Goal: Information Seeking & Learning: Find specific fact

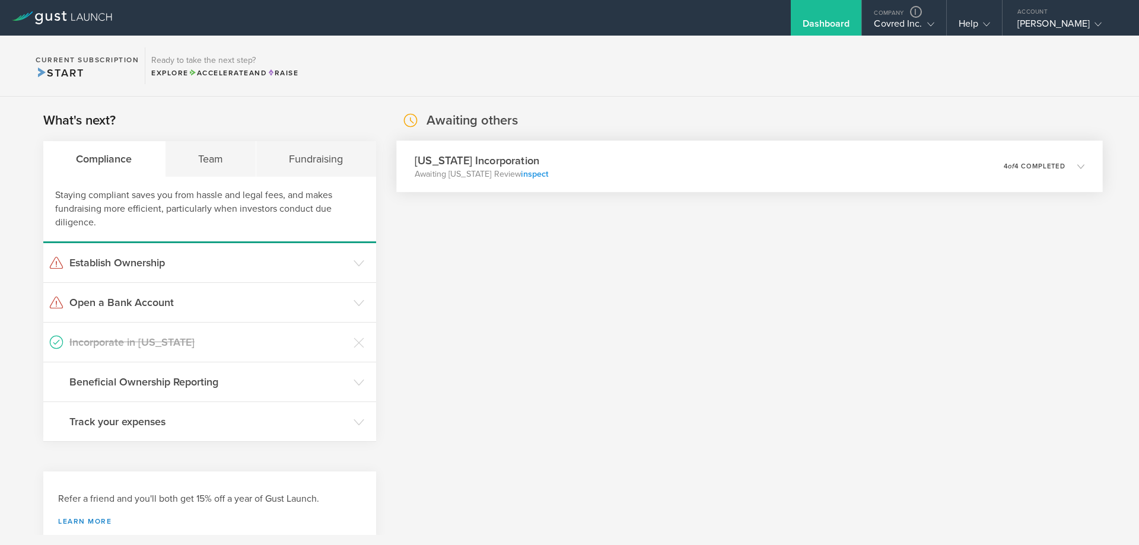
click at [525, 173] on link "inspect" at bounding box center [534, 174] width 27 height 10
click at [524, 179] on link "inspect" at bounding box center [534, 174] width 27 height 10
click at [529, 174] on link "inspect" at bounding box center [534, 174] width 27 height 10
click at [876, 23] on div "Covred Inc." at bounding box center [904, 27] width 60 height 18
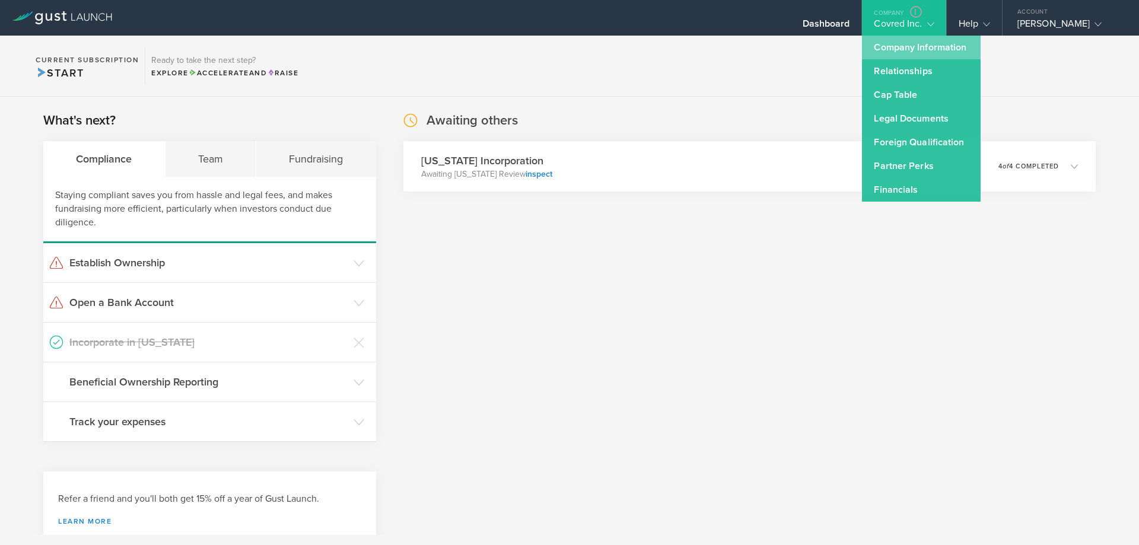
click at [881, 46] on link "Company Information" at bounding box center [921, 48] width 119 height 24
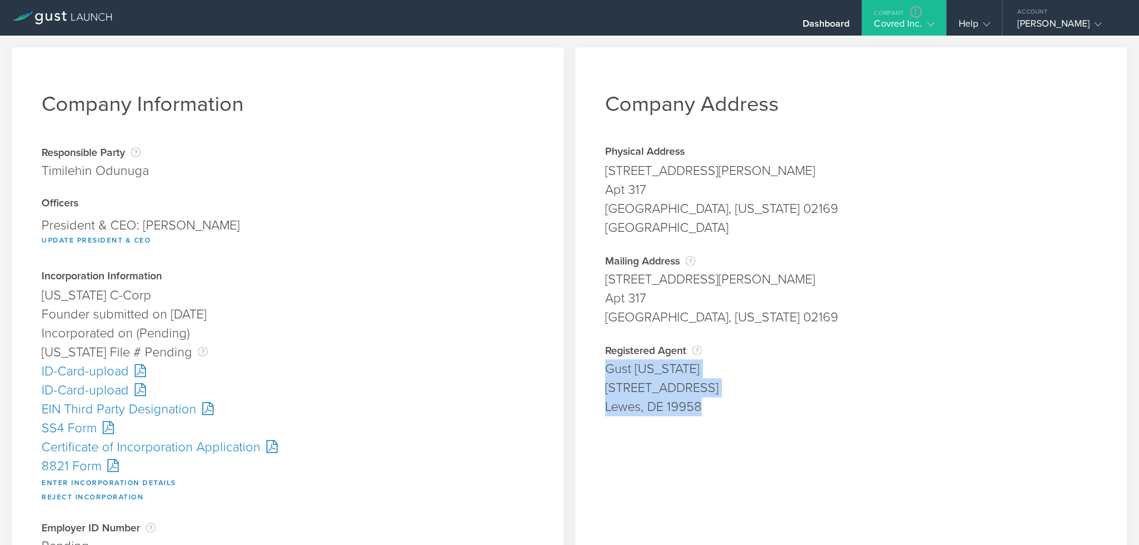
drag, startPoint x: 713, startPoint y: 408, endPoint x: 604, endPoint y: 369, distance: 115.4
click at [605, 369] on div "Registered Agent Your registered agent is an entity formed in Delaware that is …" at bounding box center [851, 381] width 492 height 72
copy div "Gust Delaware 16192 Coastal Highway Lewes, DE 19958"
click at [832, 194] on div "Apt 317" at bounding box center [851, 189] width 492 height 19
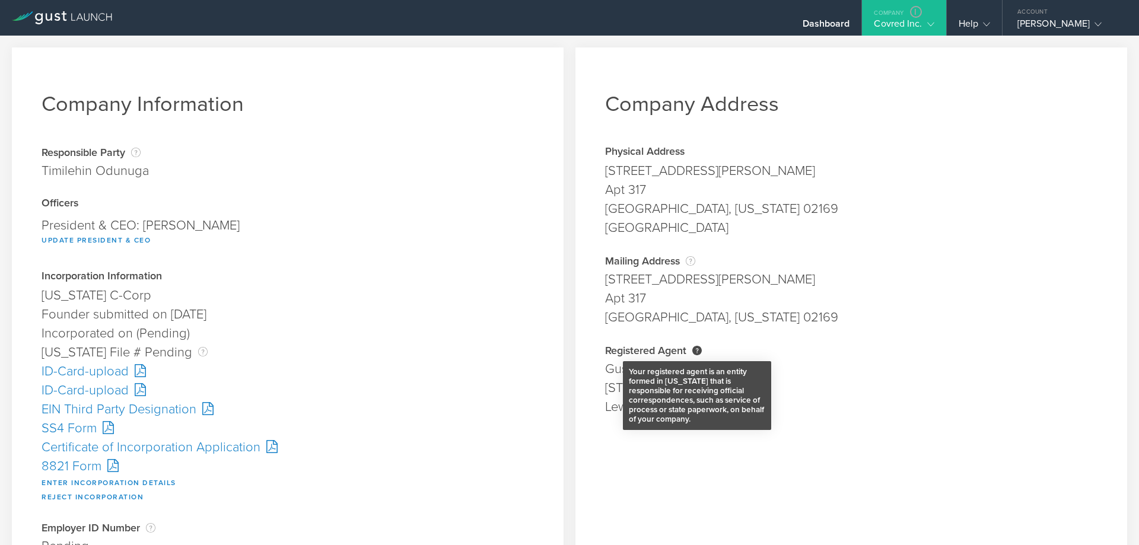
click at [694, 353] on div "Your registered agent is an entity formed in Delaware that is responsible for r…" at bounding box center [696, 350] width 9 height 9
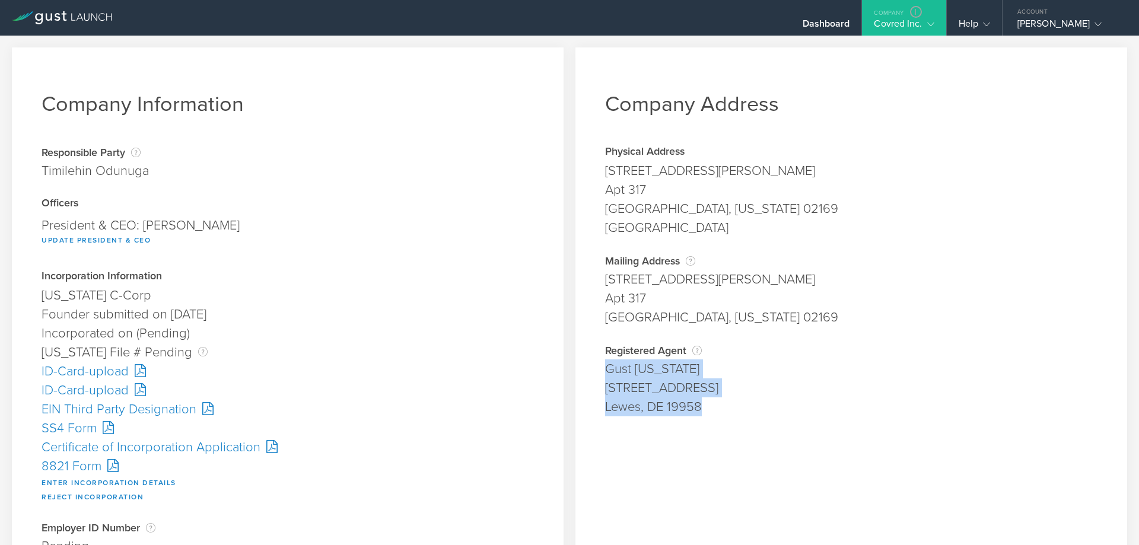
drag, startPoint x: 721, startPoint y: 412, endPoint x: 604, endPoint y: 374, distance: 122.9
click at [605, 374] on div "Registered Agent Your registered agent is an entity formed in Delaware that is …" at bounding box center [851, 381] width 492 height 72
copy div "Gust Delaware 16192 Coastal Highway Lewes, DE 19958"
click at [843, 21] on div "Dashboard" at bounding box center [826, 27] width 47 height 18
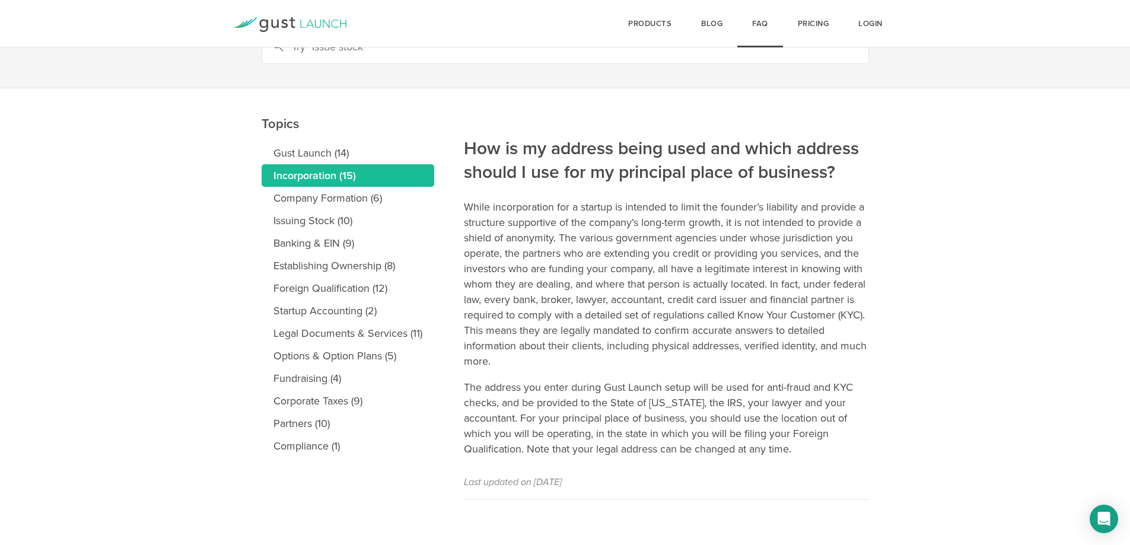
scroll to position [77, 0]
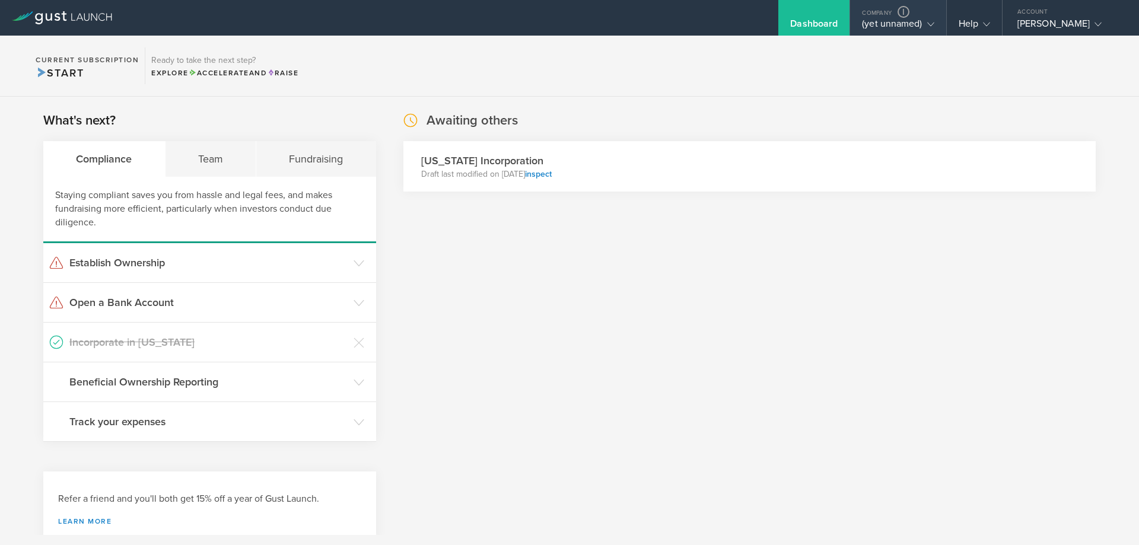
click at [892, 19] on div "(yet unnamed)" at bounding box center [898, 27] width 72 height 18
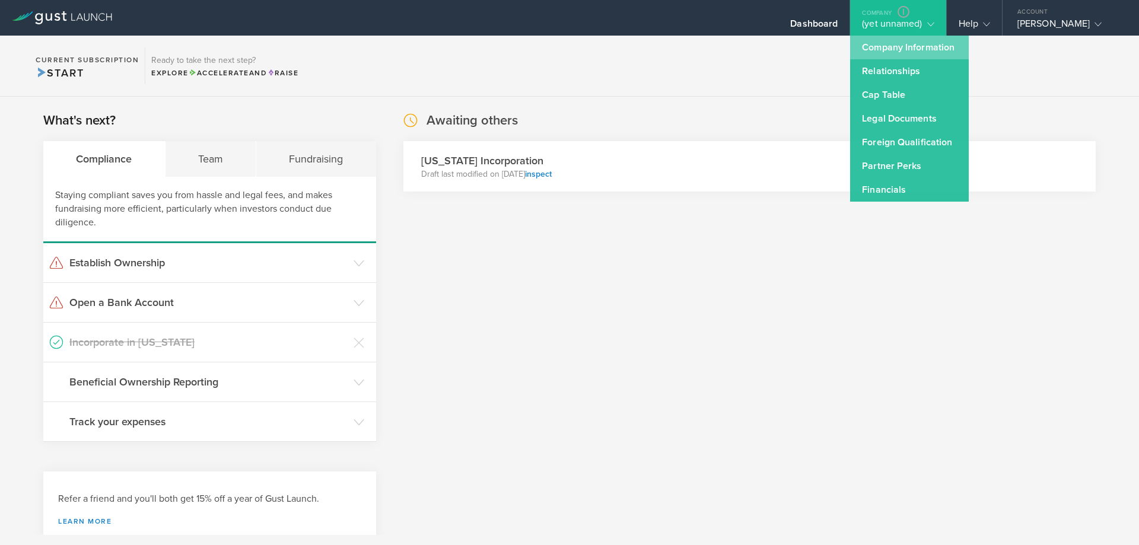
click at [880, 55] on link "Company Information" at bounding box center [909, 48] width 119 height 24
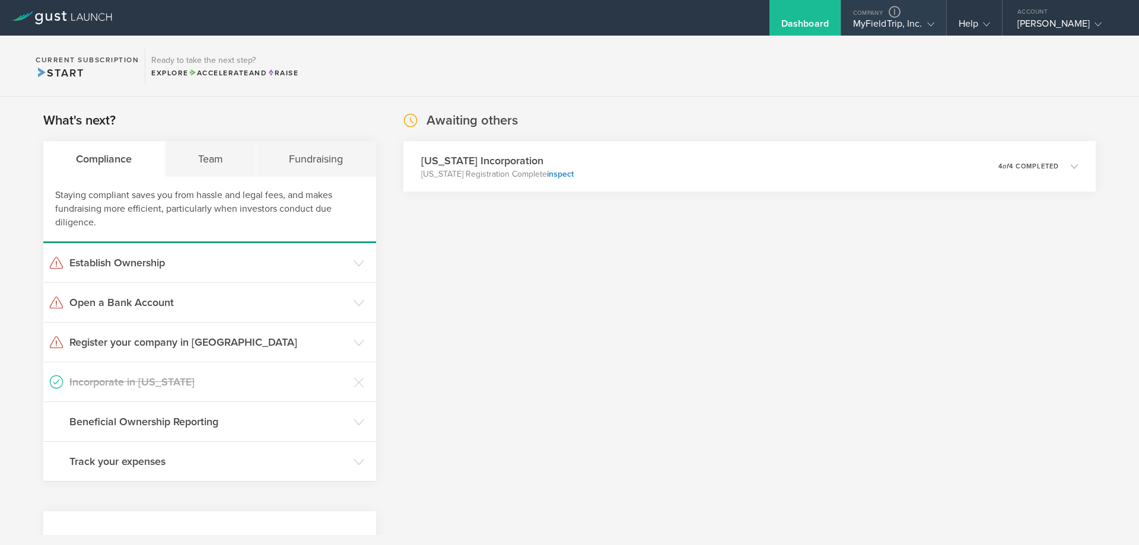
click at [877, 27] on div "MyFieldTrip, Inc." at bounding box center [893, 27] width 81 height 18
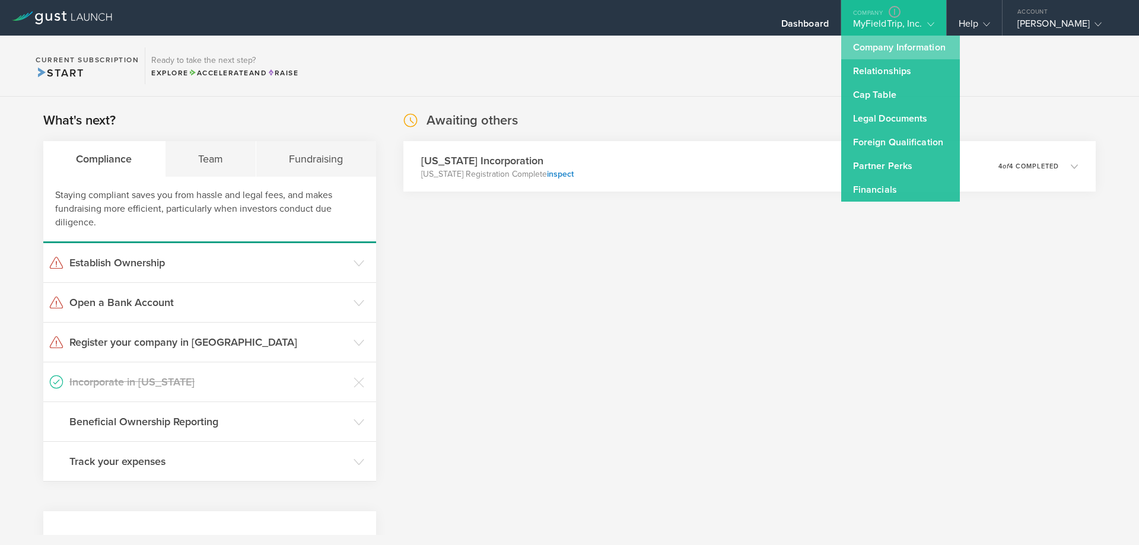
click at [884, 44] on link "Company Information" at bounding box center [900, 48] width 119 height 24
